Goal: Navigation & Orientation: Go to known website

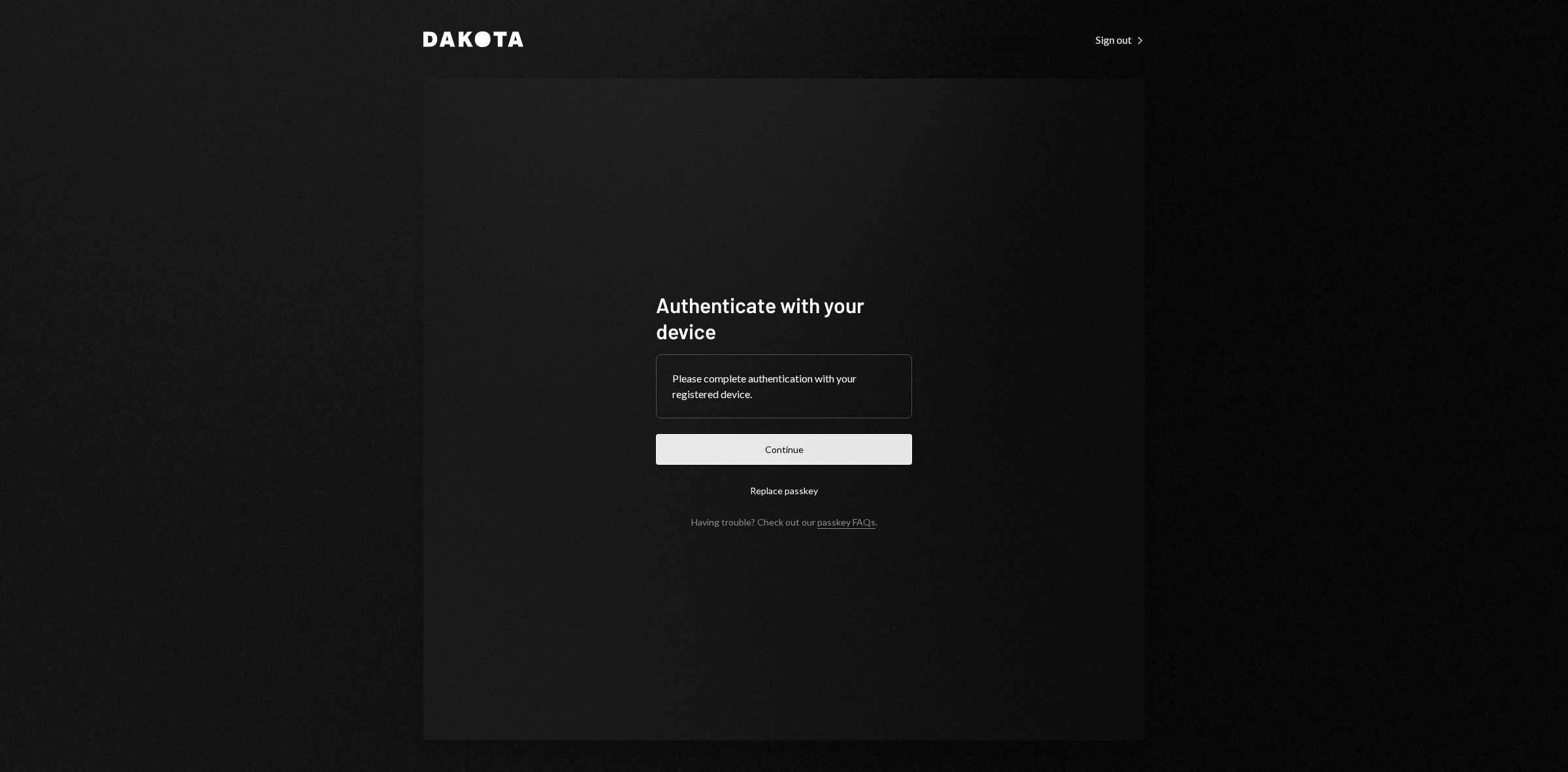
click at [772, 453] on button "Continue" at bounding box center [784, 449] width 256 height 31
